Goal: Transaction & Acquisition: Purchase product/service

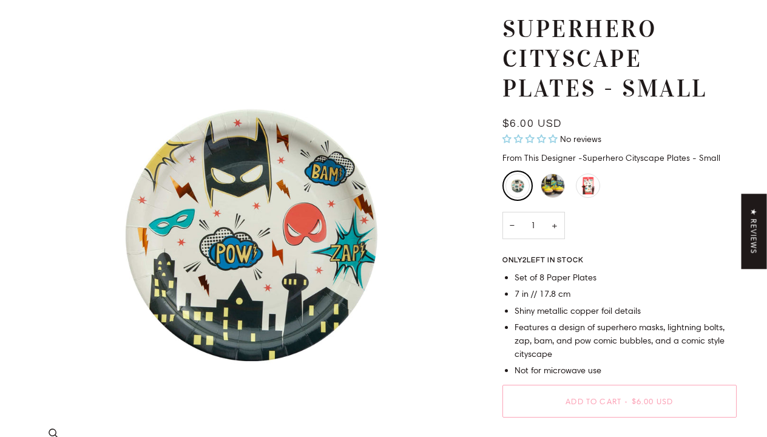
scroll to position [68, 0]
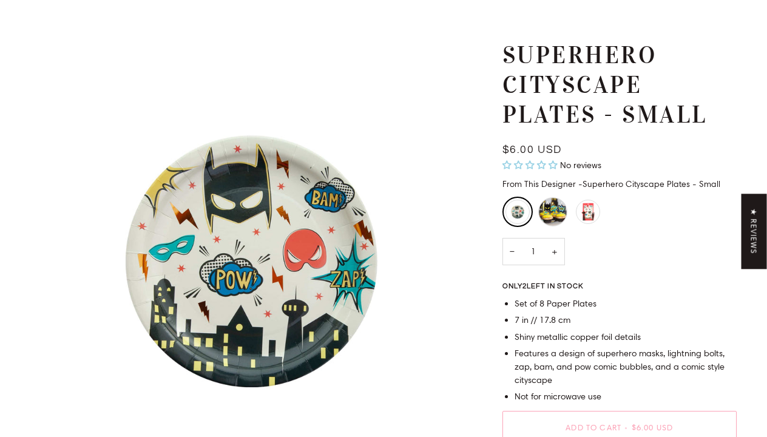
click at [541, 209] on div "Superhero Icon Candles" at bounding box center [552, 211] width 29 height 29
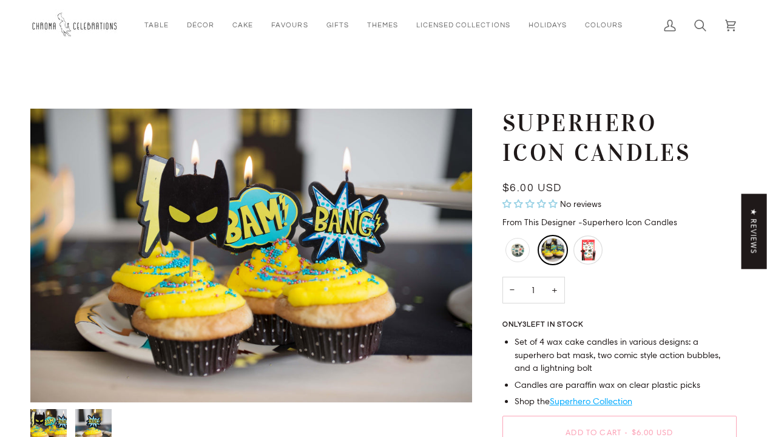
click at [590, 241] on div "Superhero Temporary Tattoos" at bounding box center [587, 249] width 29 height 29
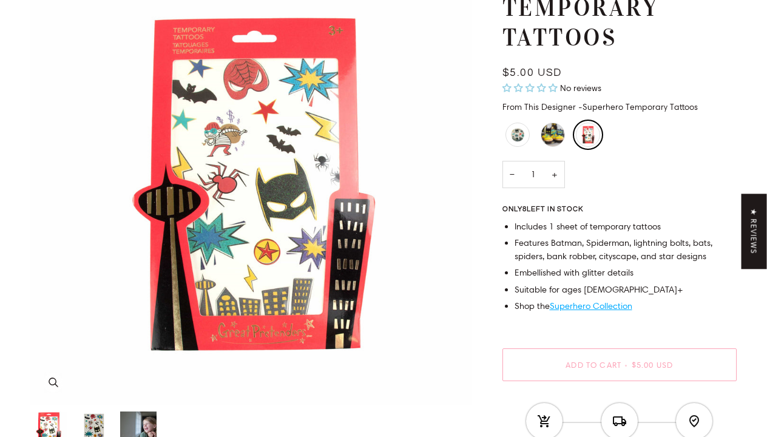
scroll to position [147, 0]
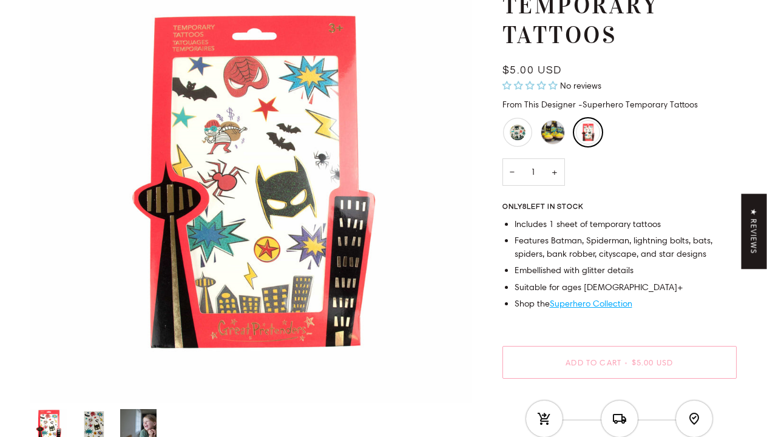
click at [525, 126] on div "Superhero Cityscape Plates - Small" at bounding box center [517, 132] width 29 height 29
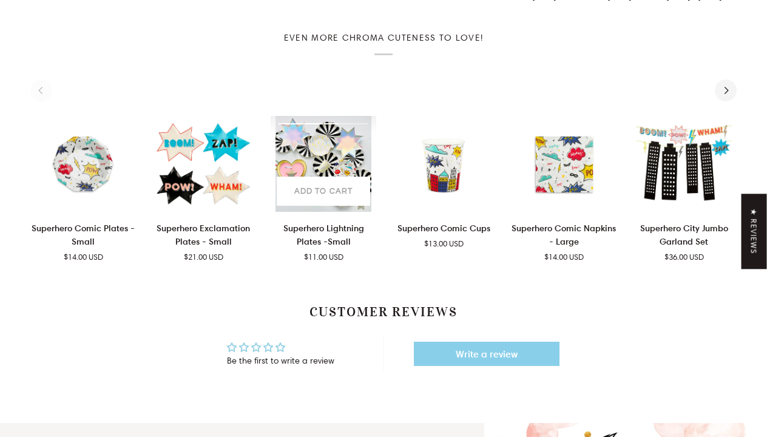
scroll to position [593, 0]
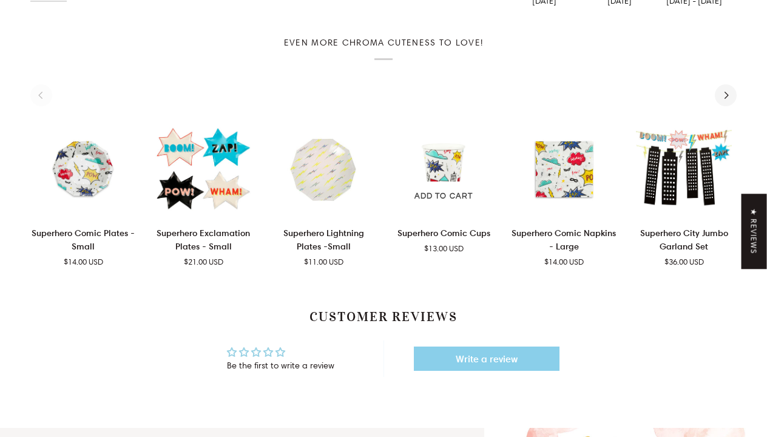
click at [463, 243] on span "$13.00 USD" at bounding box center [443, 249] width 39 height 12
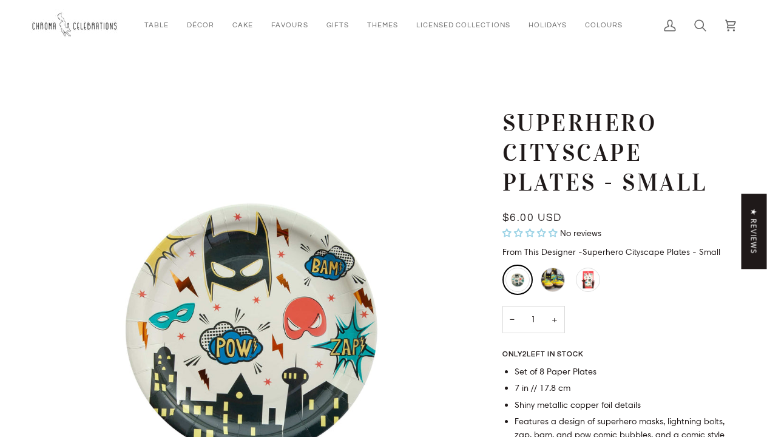
scroll to position [0, 0]
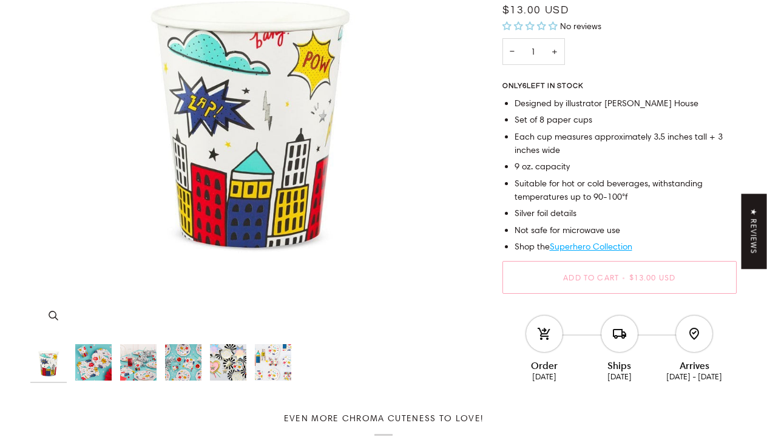
scroll to position [189, 0]
